Goal: Book appointment/travel/reservation

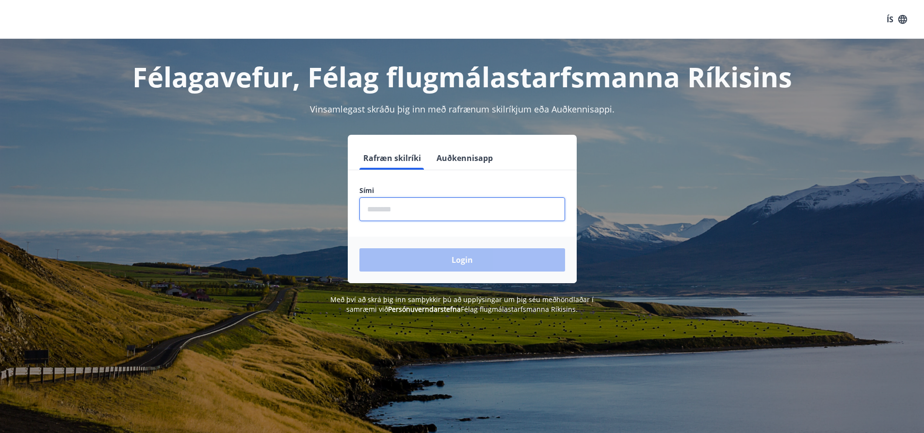
click at [413, 208] on input "phone" at bounding box center [462, 209] width 206 height 24
type input "********"
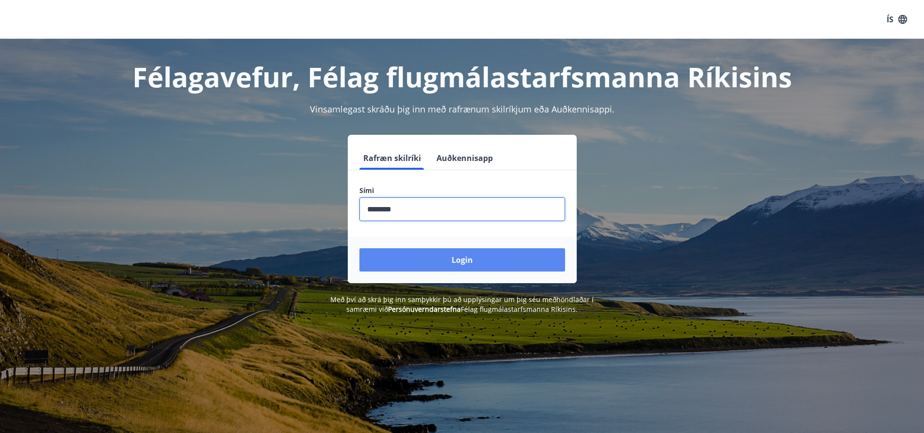
click at [436, 253] on button "Login" at bounding box center [462, 259] width 206 height 23
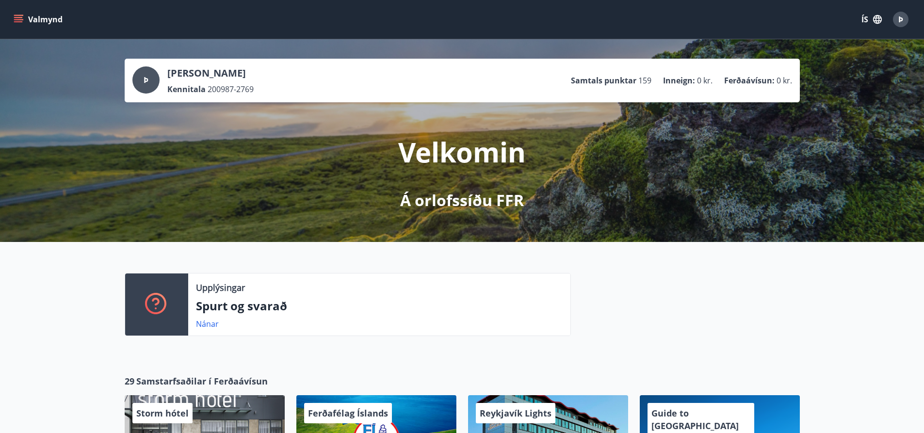
click at [23, 17] on icon "menu" at bounding box center [19, 20] width 10 height 10
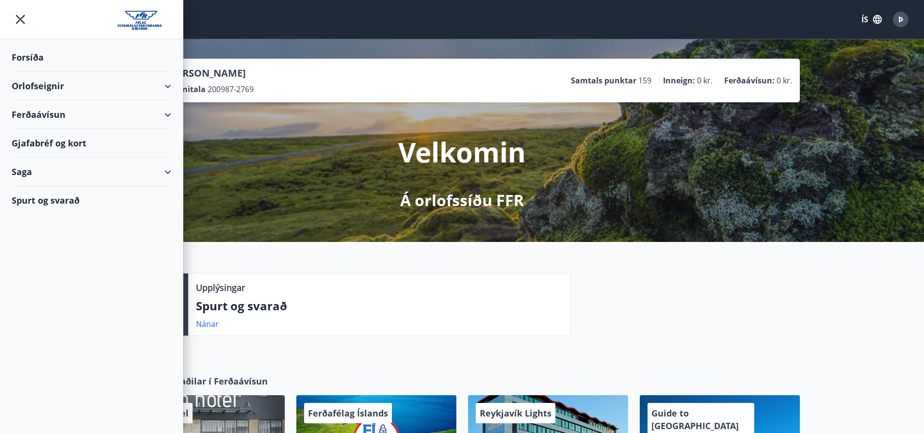
click at [52, 83] on div "Orlofseignir" at bounding box center [92, 86] width 160 height 29
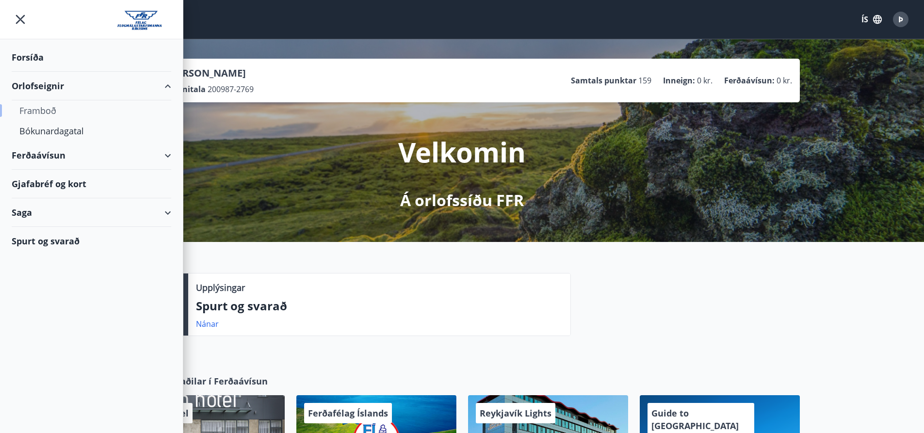
click at [51, 117] on div "Framboð" at bounding box center [91, 110] width 144 height 20
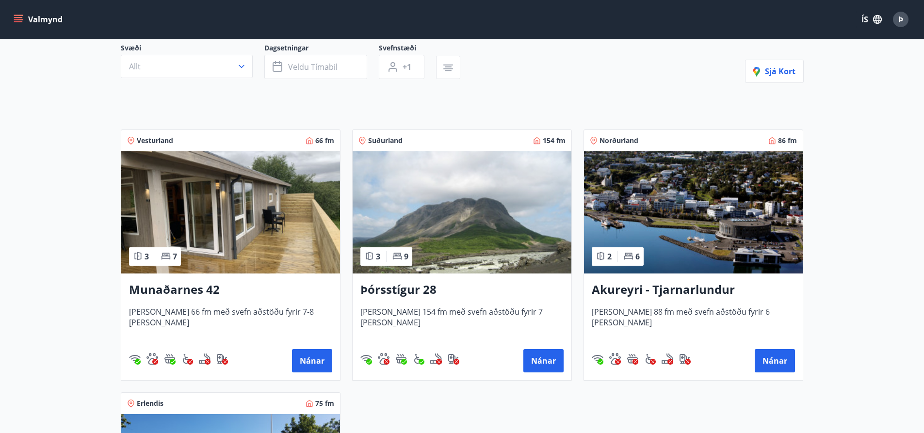
scroll to position [97, 0]
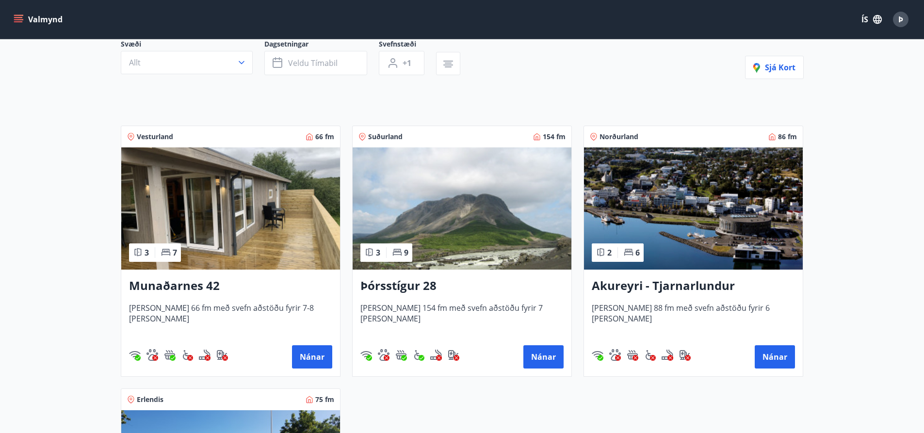
click at [403, 288] on h3 "Þórsstígur 28" at bounding box center [461, 285] width 203 height 17
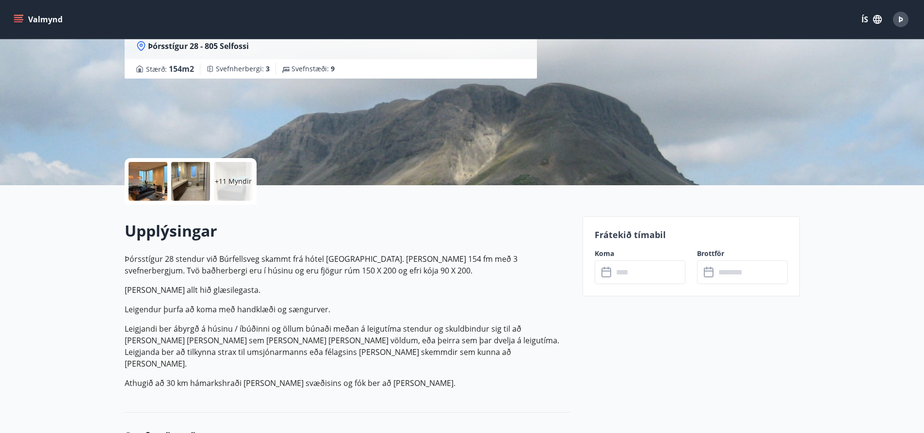
scroll to position [97, 0]
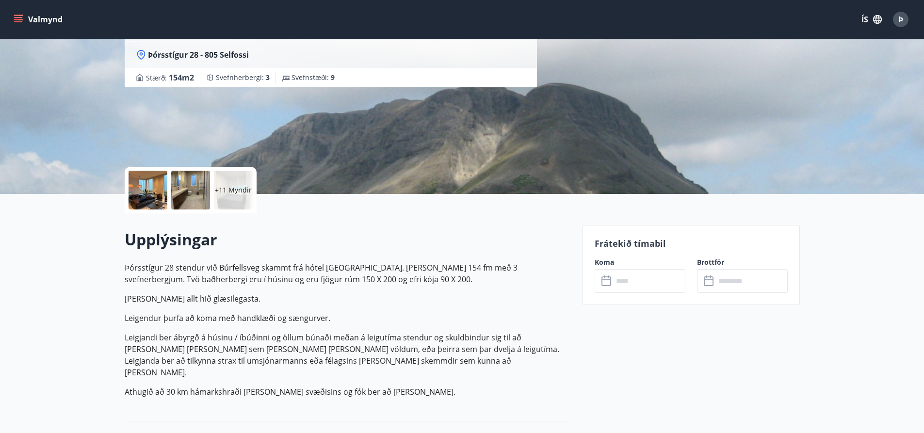
click at [610, 277] on icon at bounding box center [606, 281] width 10 height 10
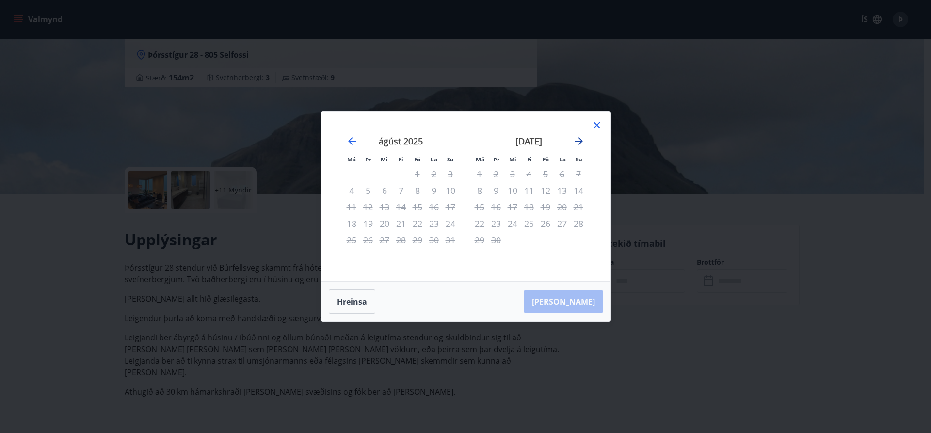
click at [581, 139] on icon "Move forward to switch to the next month." at bounding box center [579, 141] width 12 height 12
click at [581, 145] on icon "Move forward to switch to the next month." at bounding box center [579, 141] width 12 height 12
click at [577, 139] on icon "Move forward to switch to the next month." at bounding box center [579, 141] width 12 height 12
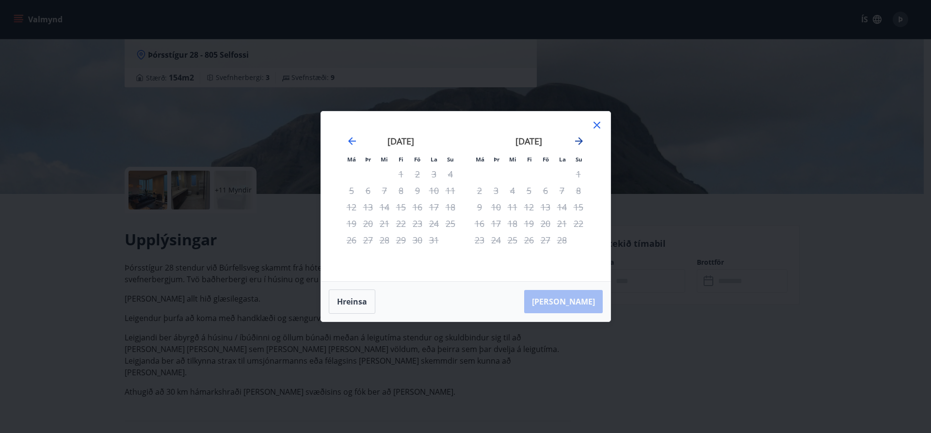
click at [577, 143] on icon "Move forward to switch to the next month." at bounding box center [579, 141] width 12 height 12
click at [581, 140] on icon "Move forward to switch to the next month." at bounding box center [579, 141] width 8 height 8
click at [581, 142] on icon "Move forward to switch to the next month." at bounding box center [579, 141] width 8 height 8
click at [579, 146] on icon "Move forward to switch to the next month." at bounding box center [579, 141] width 12 height 12
click at [582, 141] on icon "Move forward to switch to the next month." at bounding box center [579, 141] width 8 height 8
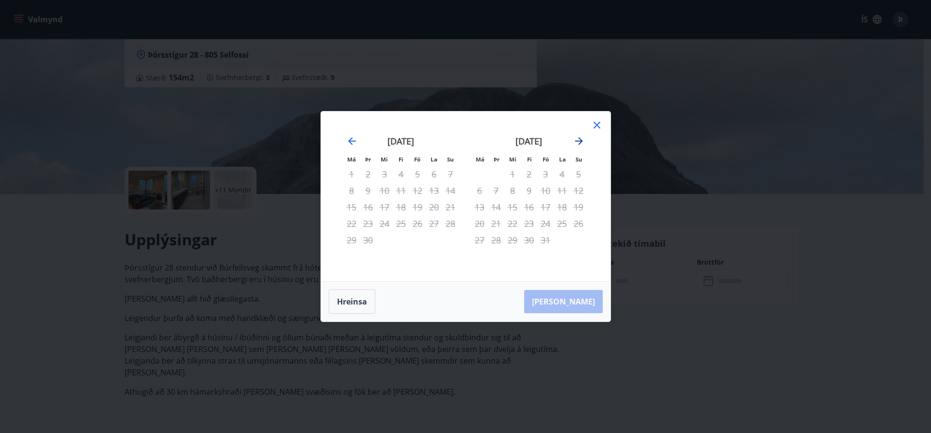
click at [581, 142] on icon "Move forward to switch to the next month." at bounding box center [579, 141] width 8 height 8
click at [594, 125] on icon at bounding box center [597, 125] width 12 height 12
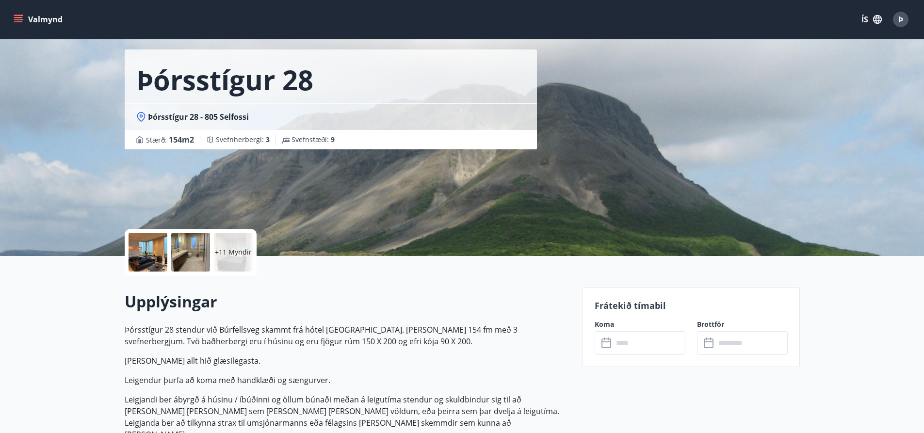
scroll to position [0, 0]
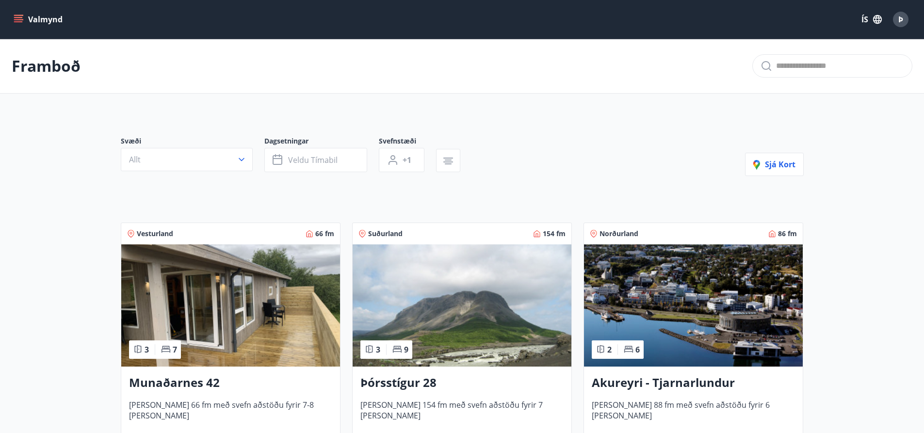
scroll to position [242, 0]
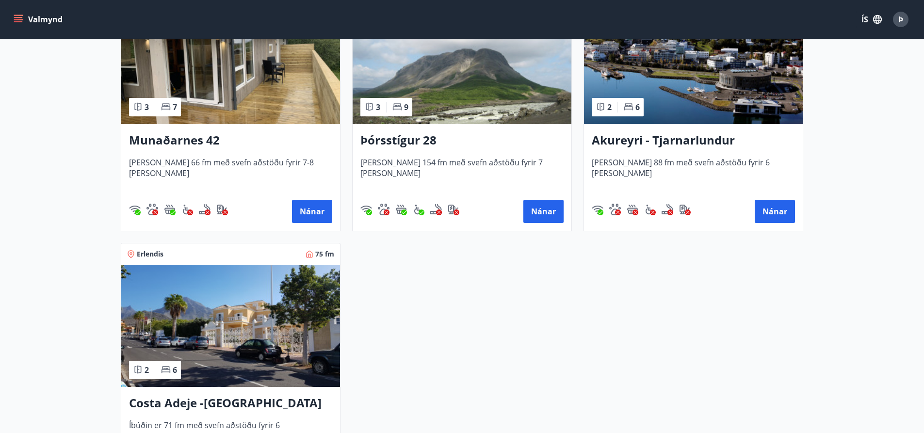
click at [653, 145] on h3 "Akureyri - Tjarnarlundur" at bounding box center [693, 140] width 203 height 17
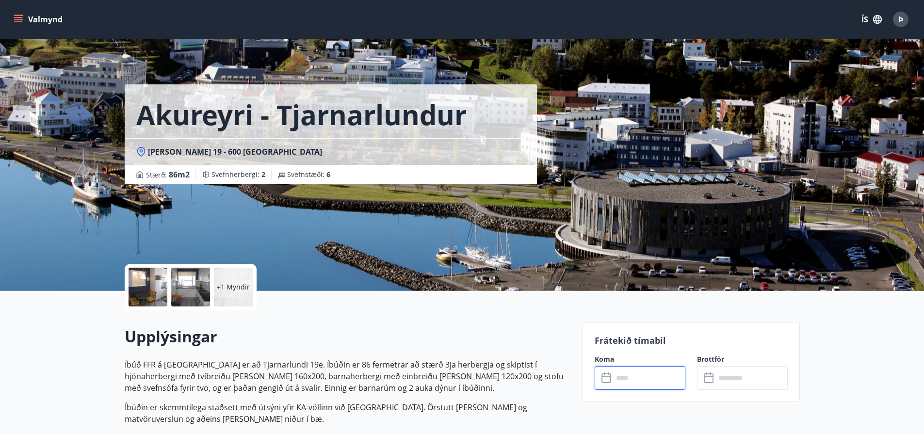
click at [622, 379] on input "text" at bounding box center [649, 378] width 72 height 24
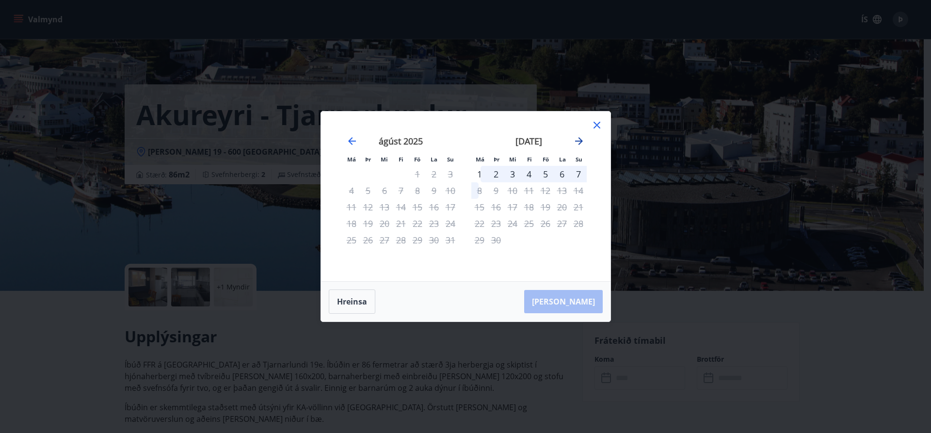
click at [582, 136] on icon "Move forward to switch to the next month." at bounding box center [579, 141] width 12 height 12
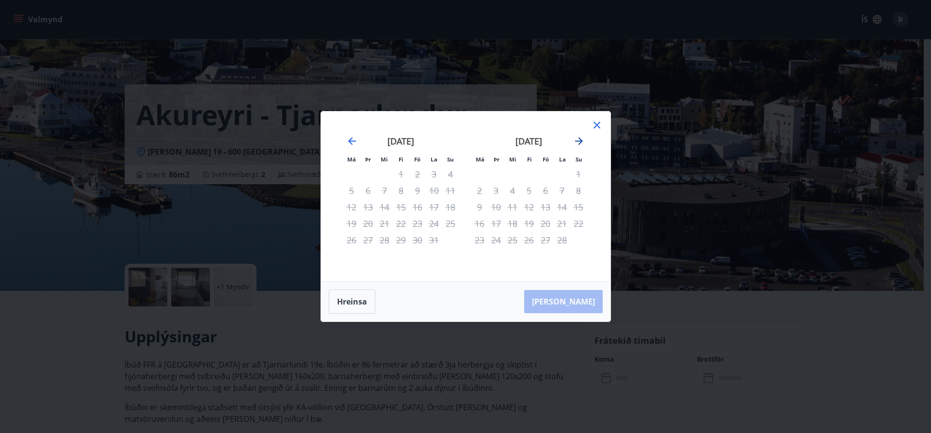
click at [582, 136] on icon "Move forward to switch to the next month." at bounding box center [579, 141] width 12 height 12
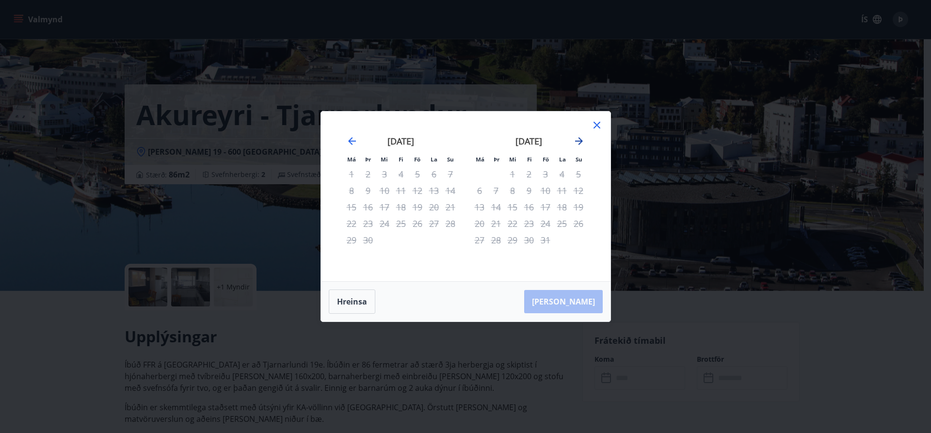
click at [582, 136] on icon "Move forward to switch to the next month." at bounding box center [579, 141] width 12 height 12
click at [600, 125] on icon at bounding box center [597, 125] width 12 height 12
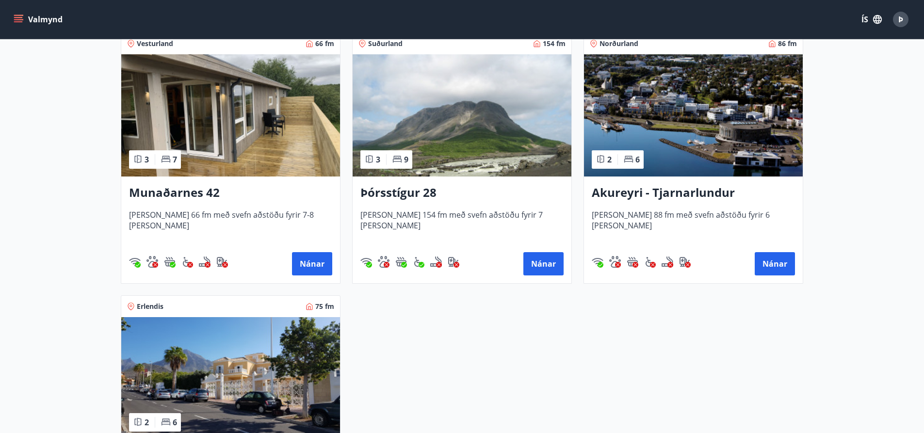
scroll to position [194, 0]
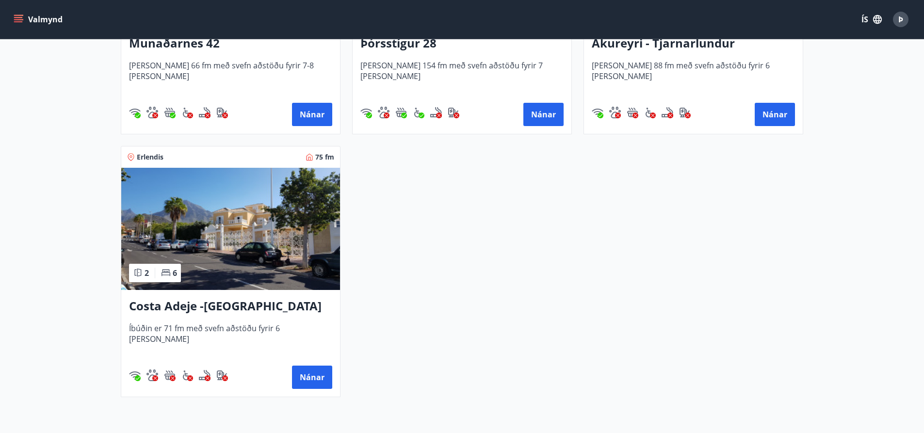
click at [223, 311] on h3 "Costa Adeje -[GEOGRAPHIC_DATA]" at bounding box center [230, 306] width 203 height 17
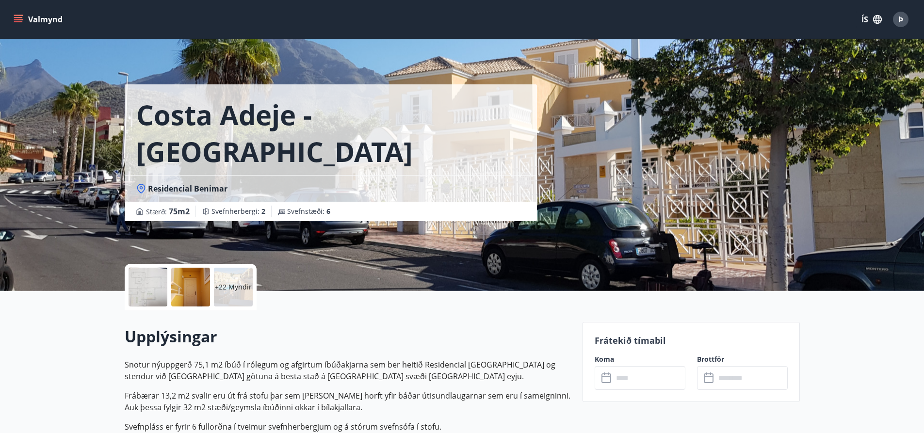
click at [623, 375] on input "text" at bounding box center [649, 378] width 72 height 24
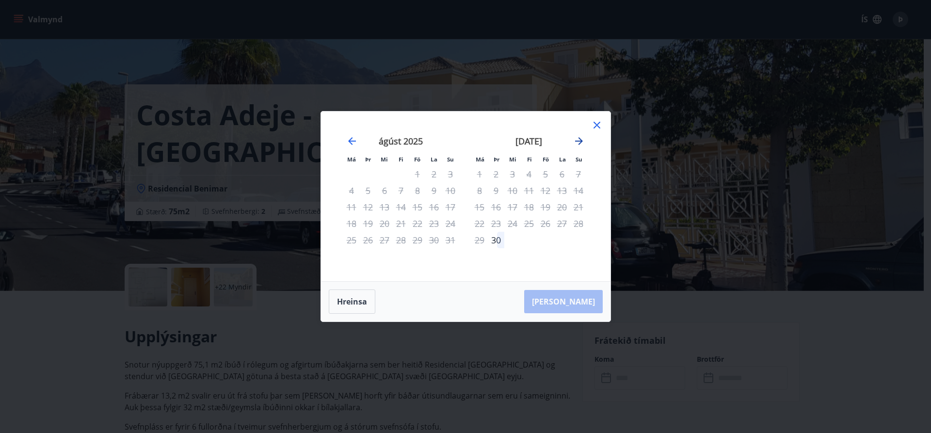
click at [583, 143] on icon "Move forward to switch to the next month." at bounding box center [579, 141] width 12 height 12
click at [576, 138] on icon "Move forward to switch to the next month." at bounding box center [579, 141] width 12 height 12
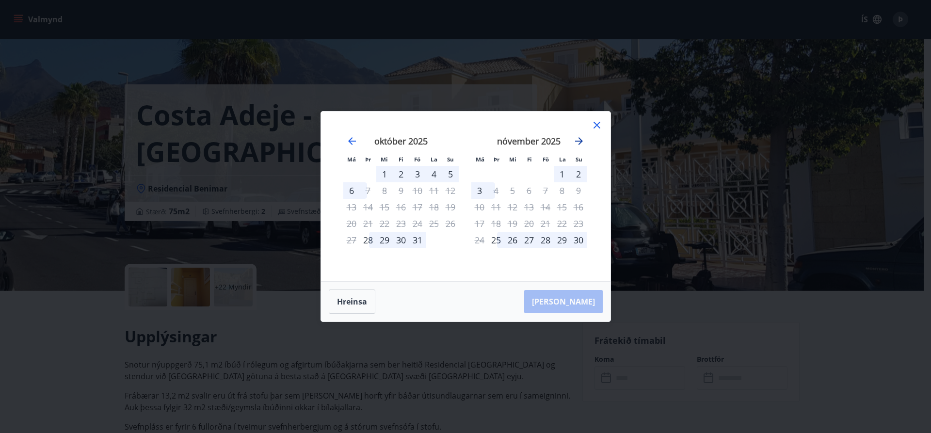
click at [582, 142] on icon "Move forward to switch to the next month." at bounding box center [579, 141] width 12 height 12
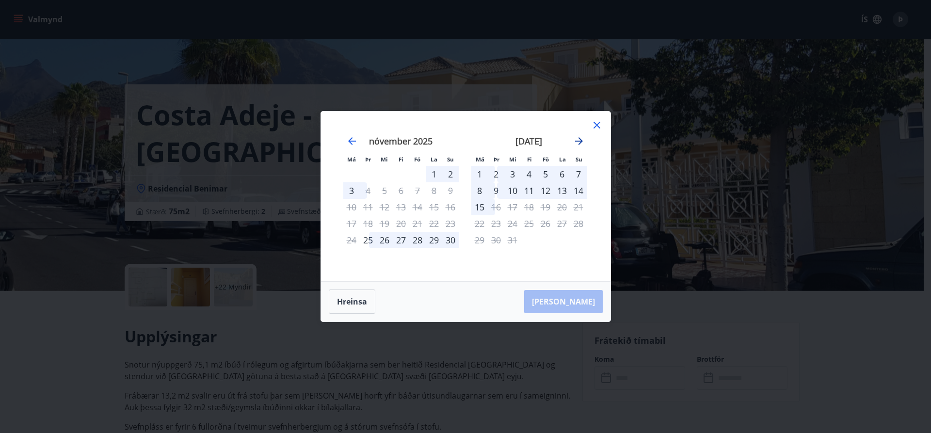
click at [582, 142] on icon "Move forward to switch to the next month." at bounding box center [579, 141] width 12 height 12
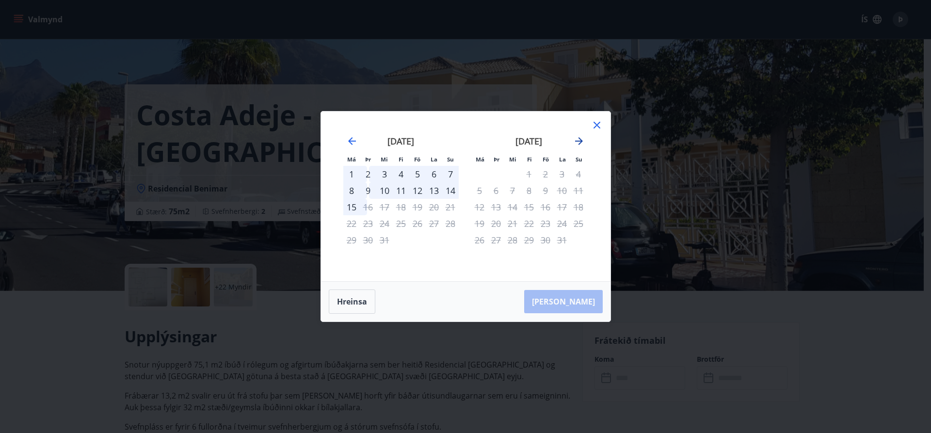
click at [574, 141] on icon "Move forward to switch to the next month." at bounding box center [579, 141] width 12 height 12
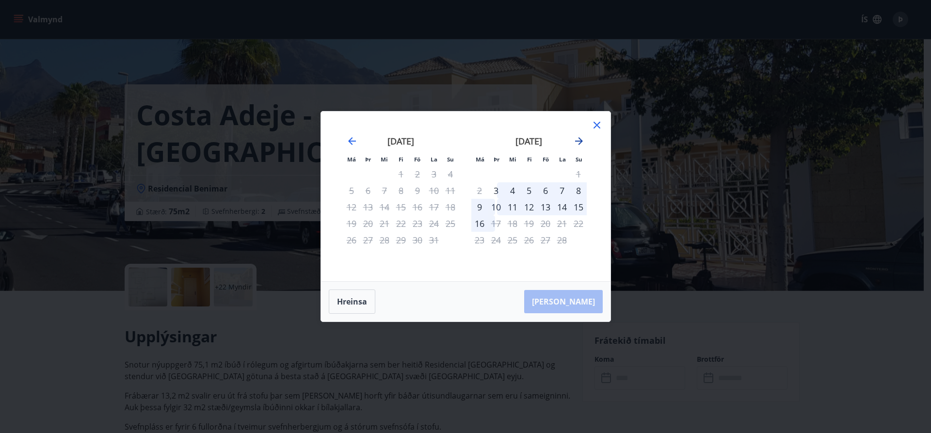
click at [575, 142] on icon "Move forward to switch to the next month." at bounding box center [579, 141] width 8 height 8
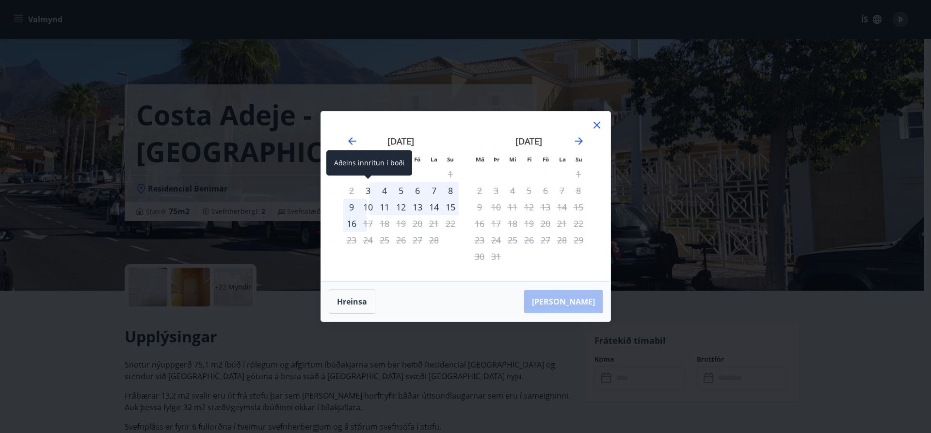
click at [372, 194] on div "3" at bounding box center [368, 190] width 16 height 16
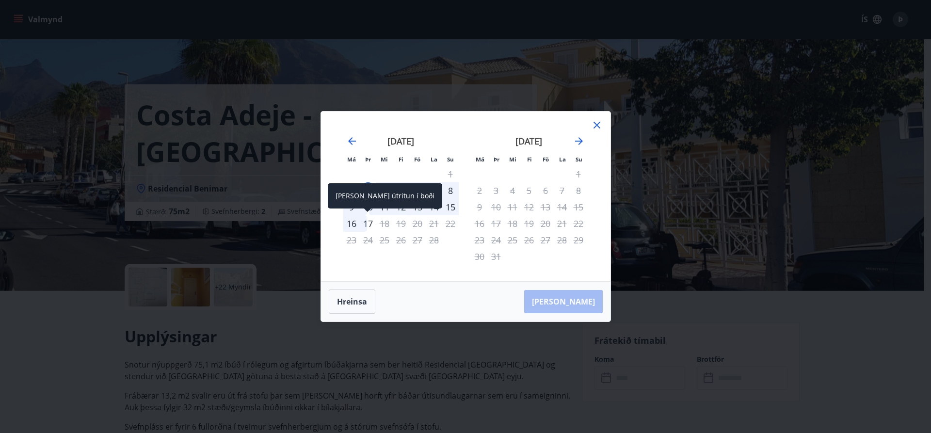
click at [360, 225] on div "17" at bounding box center [368, 223] width 16 height 16
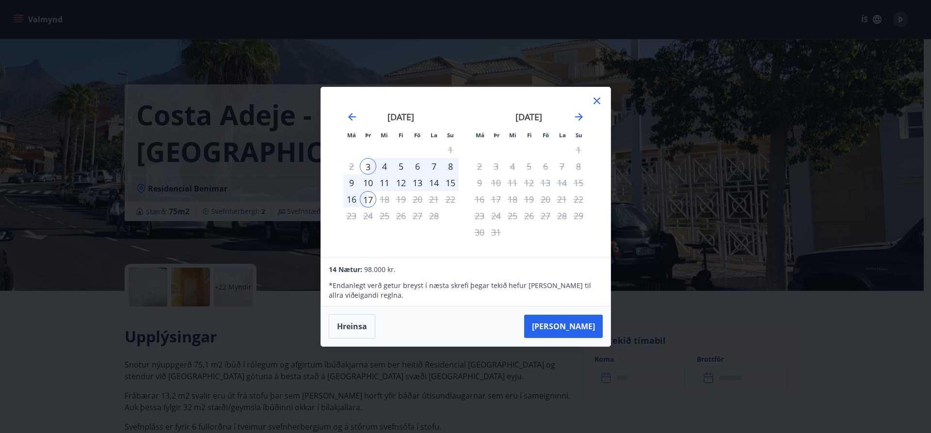
click at [368, 326] on button "Hreinsa" at bounding box center [352, 326] width 47 height 24
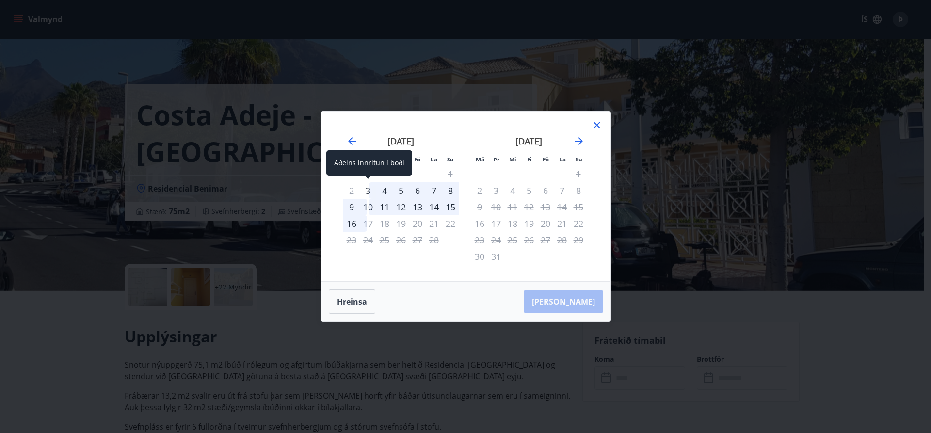
click at [370, 190] on div "3" at bounding box center [368, 190] width 16 height 16
click at [367, 210] on div "10" at bounding box center [368, 207] width 16 height 16
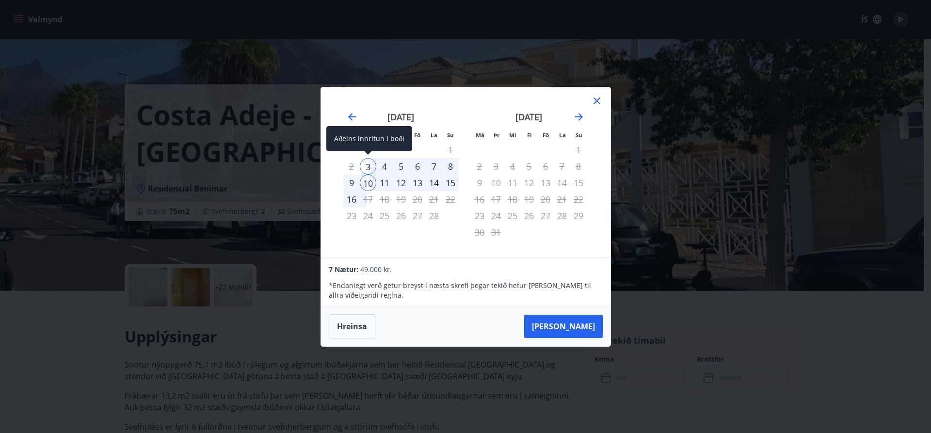
click at [366, 165] on div "3" at bounding box center [368, 166] width 16 height 16
click at [366, 178] on div "10" at bounding box center [368, 183] width 16 height 16
click at [357, 326] on button "Hreinsa" at bounding box center [352, 326] width 47 height 24
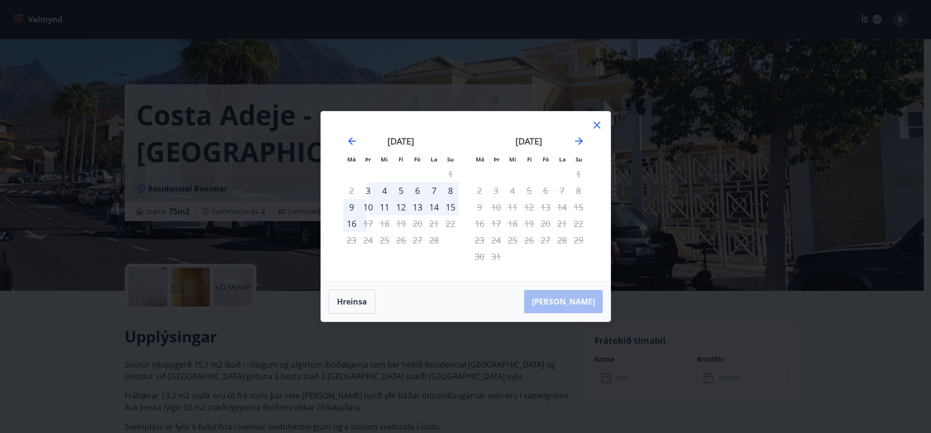
click at [600, 129] on icon at bounding box center [597, 125] width 12 height 12
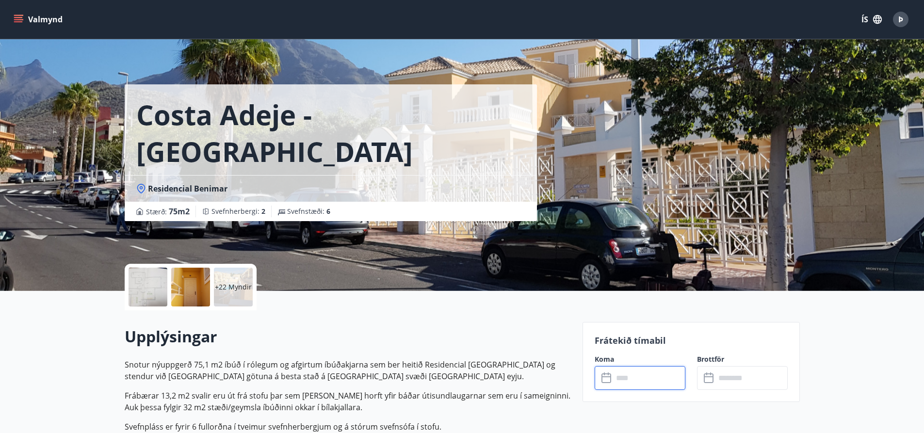
click at [25, 20] on button "Valmynd" at bounding box center [39, 19] width 55 height 17
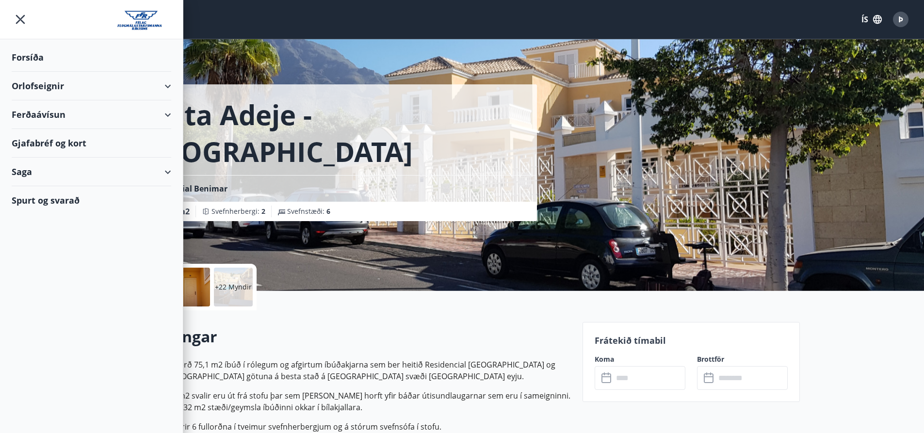
click at [43, 82] on div "Orlofseignir" at bounding box center [92, 86] width 160 height 29
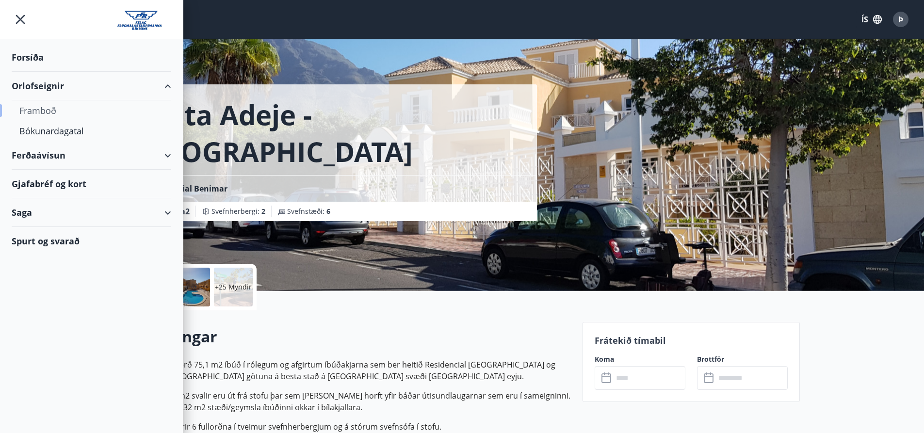
click at [51, 117] on div "Framboð" at bounding box center [91, 110] width 144 height 20
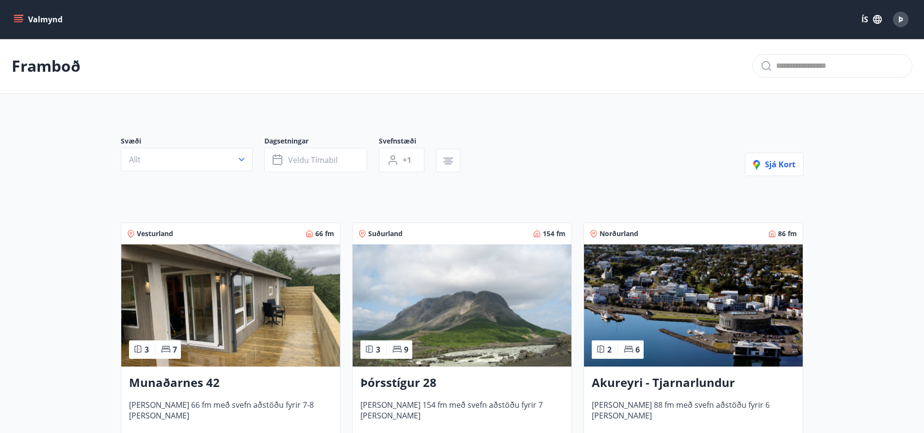
click at [65, 76] on p "Framboð" at bounding box center [46, 65] width 69 height 21
click at [225, 153] on button "Allt" at bounding box center [187, 159] width 132 height 23
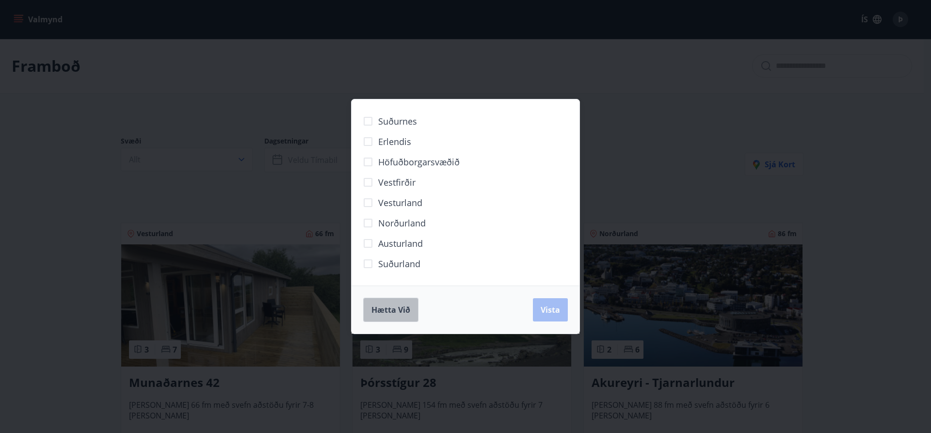
click at [406, 318] on button "Hætta við" at bounding box center [390, 310] width 55 height 24
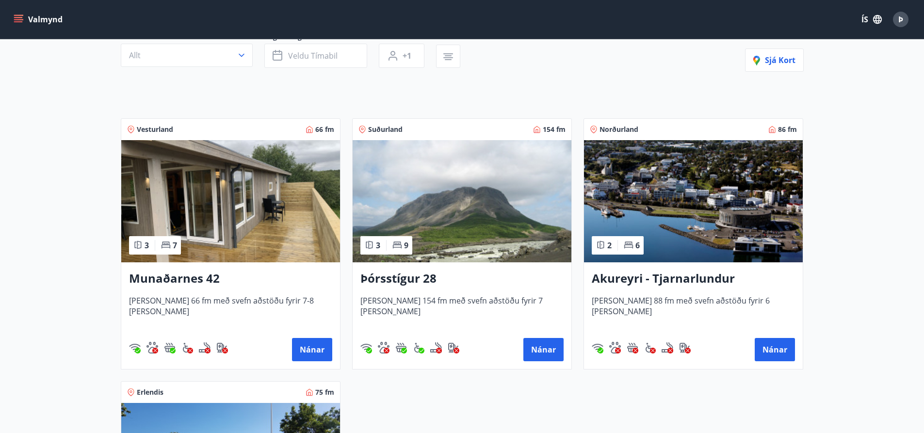
scroll to position [48, 0]
